Goal: Transaction & Acquisition: Purchase product/service

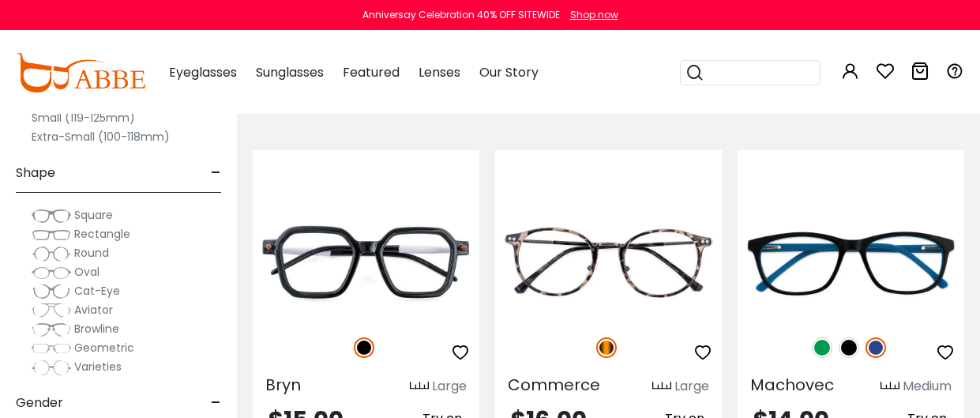
click at [104, 292] on span "Cat-Eye" at bounding box center [97, 291] width 46 height 16
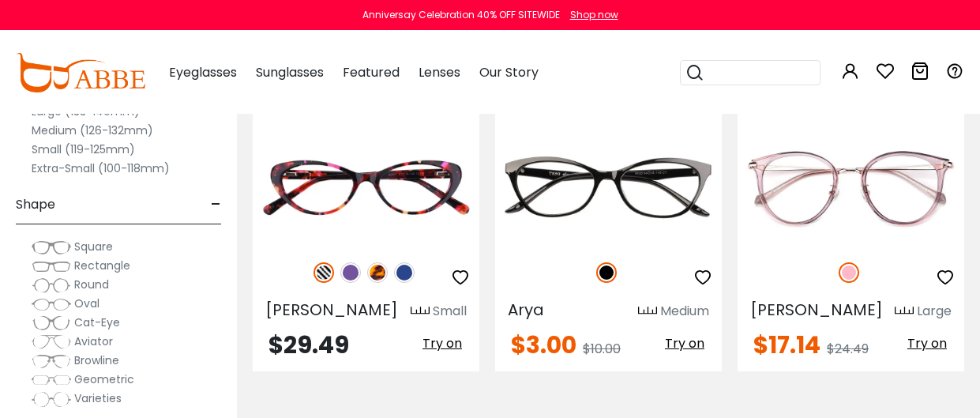
scroll to position [1015, 0]
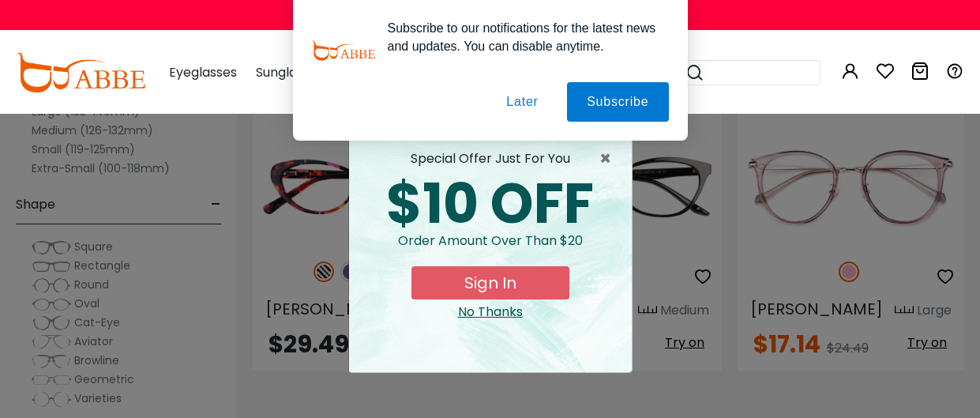
click at [517, 103] on button "Later" at bounding box center [522, 102] width 71 height 40
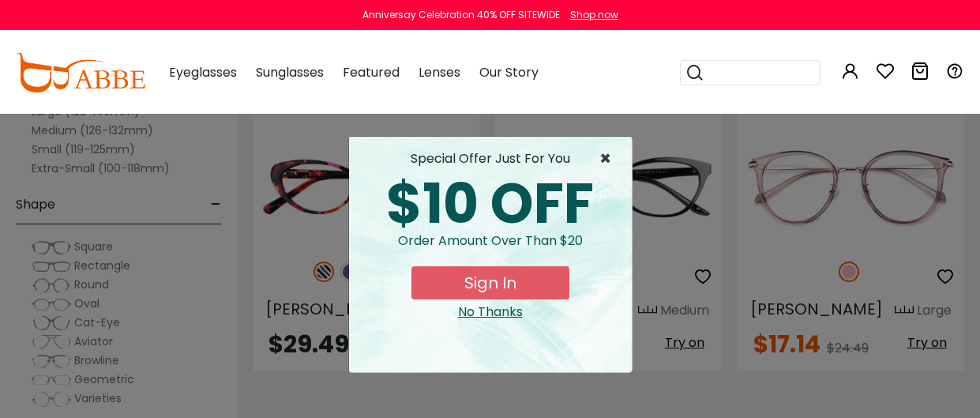
click at [604, 152] on span "×" at bounding box center [610, 158] width 20 height 19
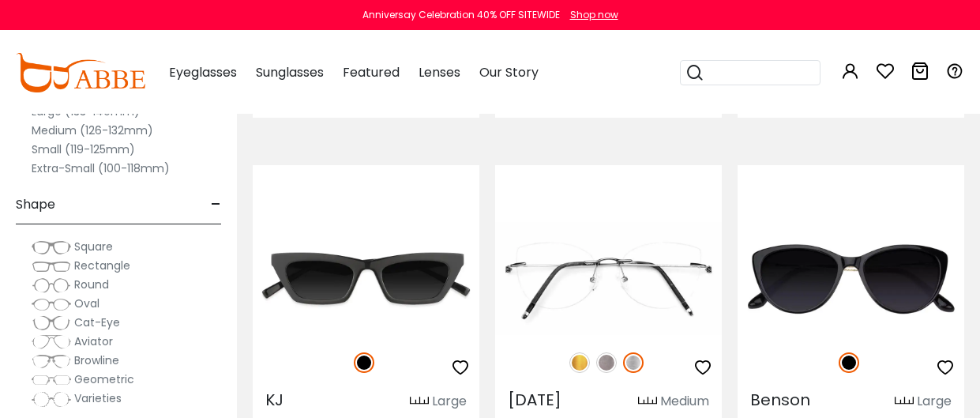
scroll to position [4063, 0]
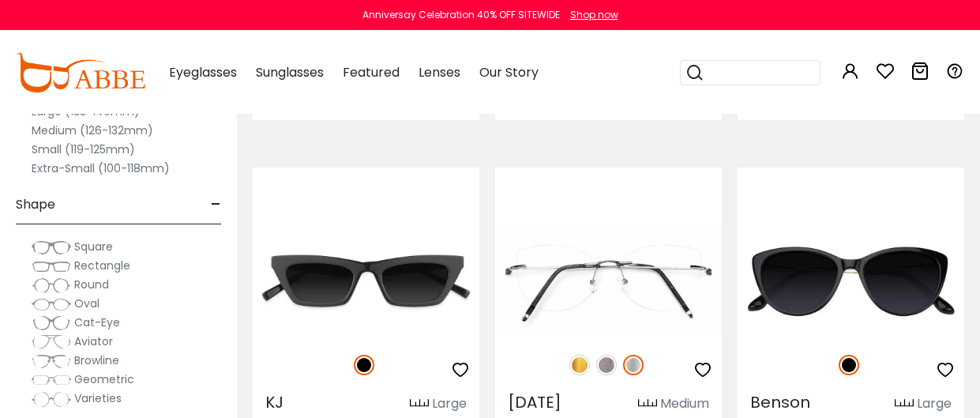
click at [68, 128] on label "Medium (126-132mm)" at bounding box center [93, 130] width 122 height 19
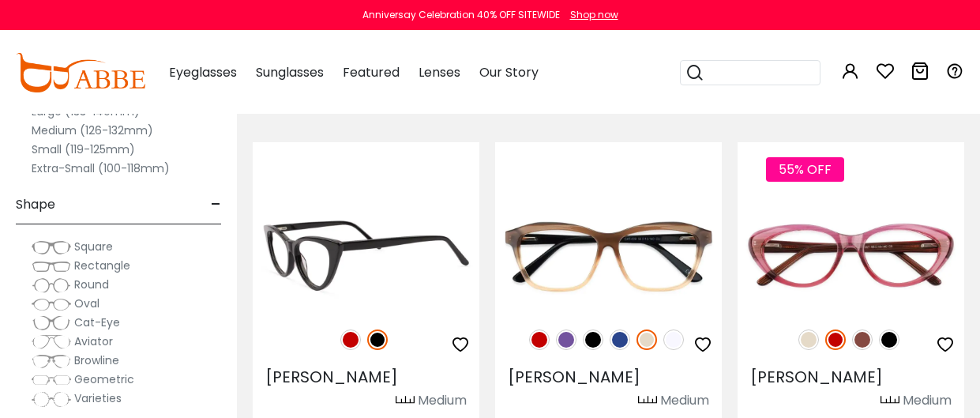
scroll to position [265, 0]
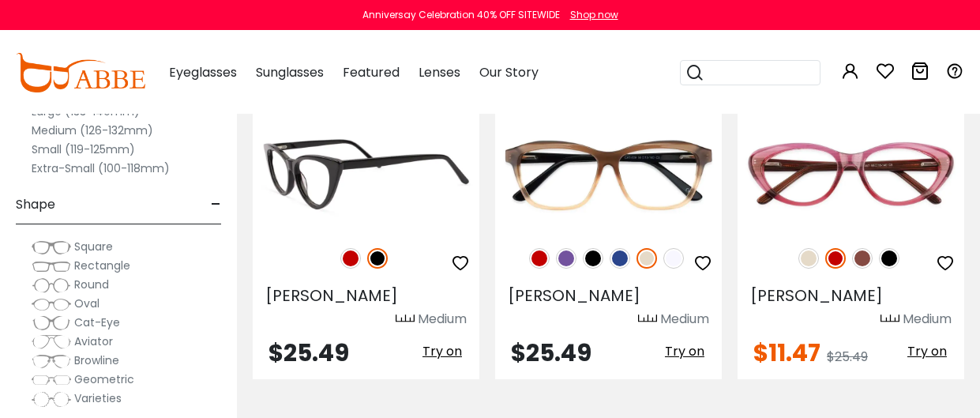
click at [350, 258] on img at bounding box center [351, 258] width 21 height 21
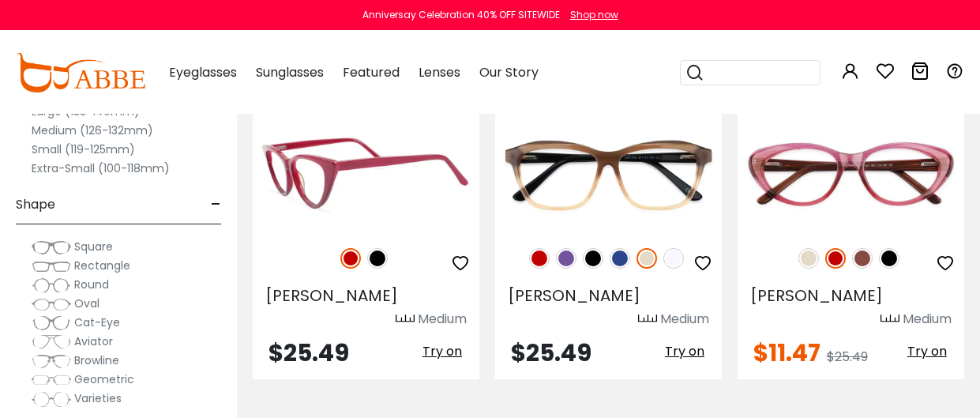
click at [458, 258] on icon "button" at bounding box center [460, 263] width 19 height 19
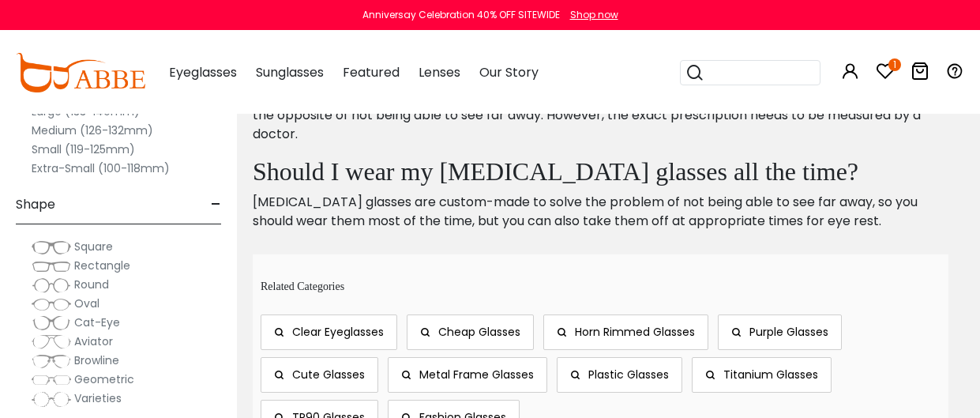
scroll to position [2124, 0]
click at [308, 366] on span "Cute Glasses" at bounding box center [328, 374] width 73 height 16
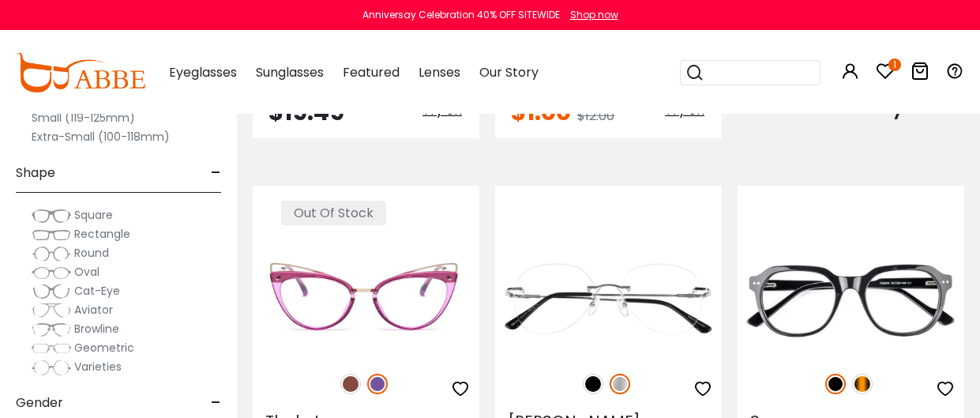
scroll to position [1969, 0]
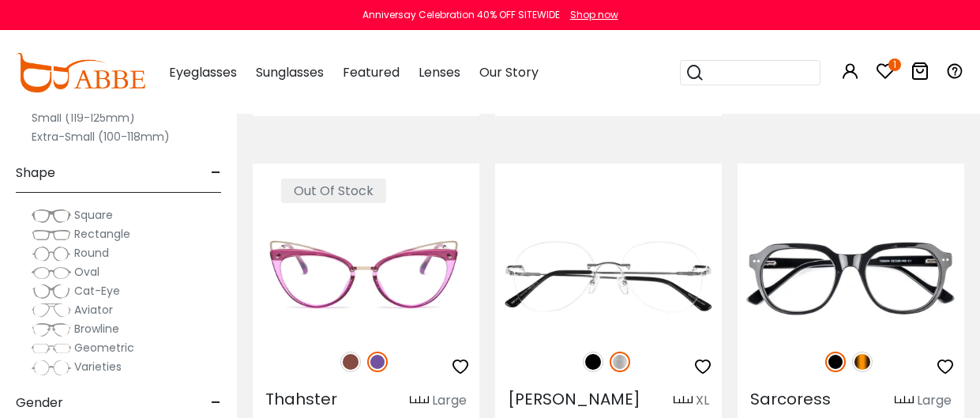
click at [438, 178] on div "Out Of Stock Thahster Large $22.00 Try on" at bounding box center [366, 312] width 227 height 296
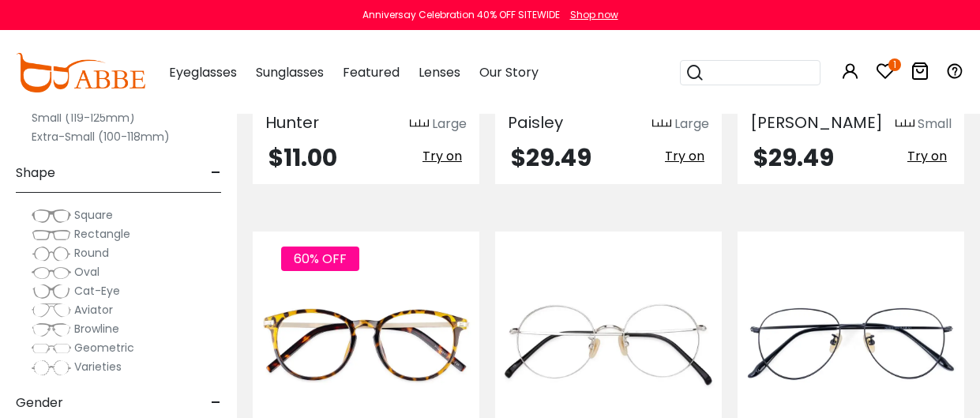
scroll to position [3669, 0]
